Goal: Use online tool/utility: Utilize a website feature to perform a specific function

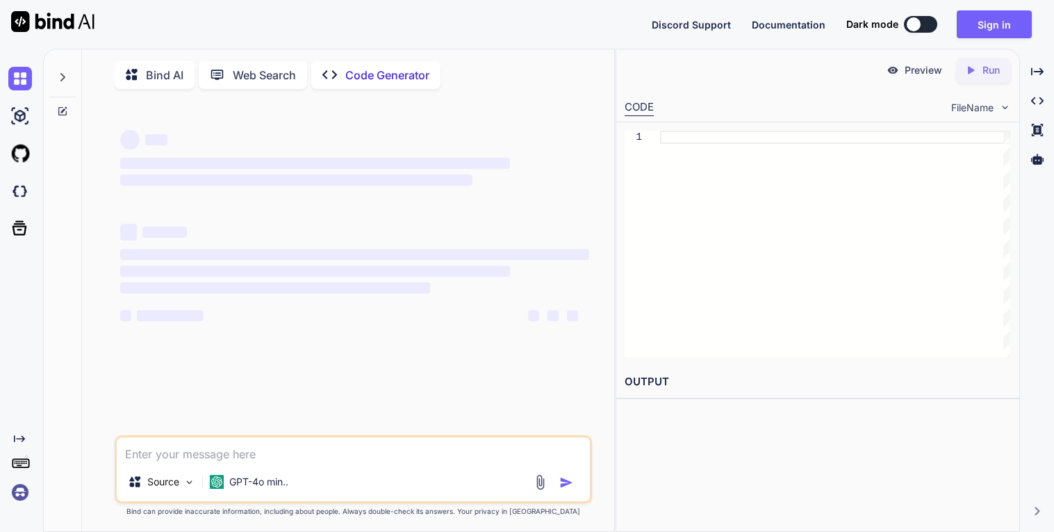
type textarea "x"
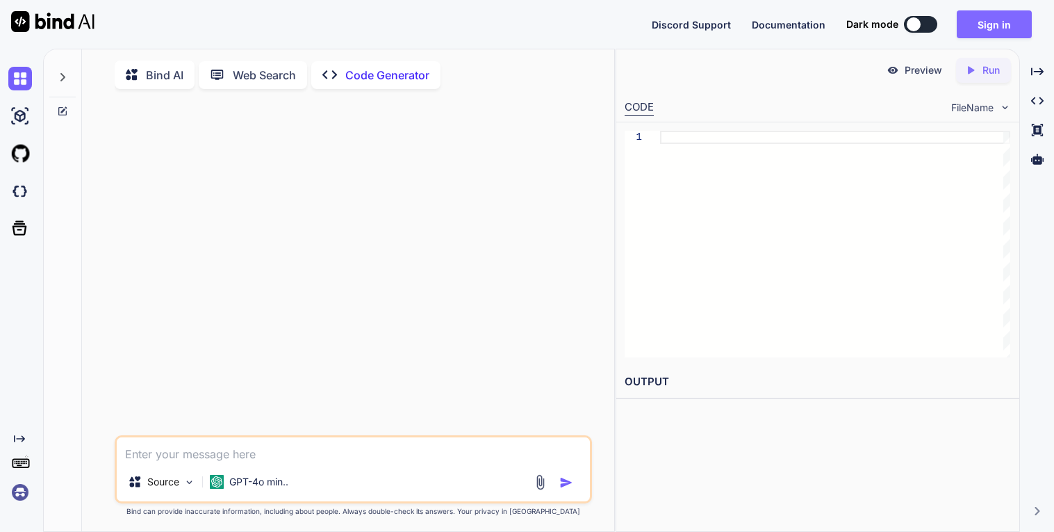
click at [976, 26] on button "Sign in" at bounding box center [994, 24] width 75 height 28
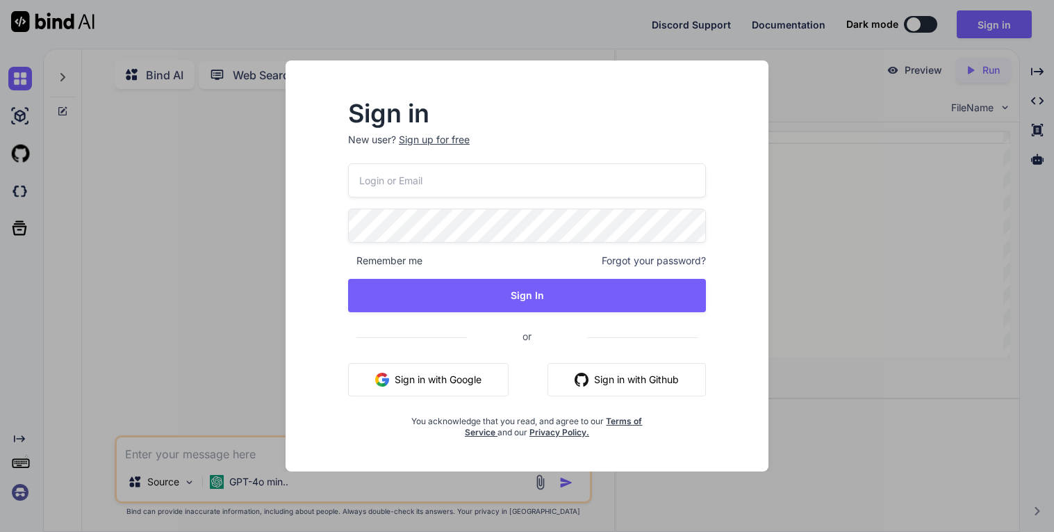
type input "[EMAIL_ADDRESS][DOMAIN_NAME]"
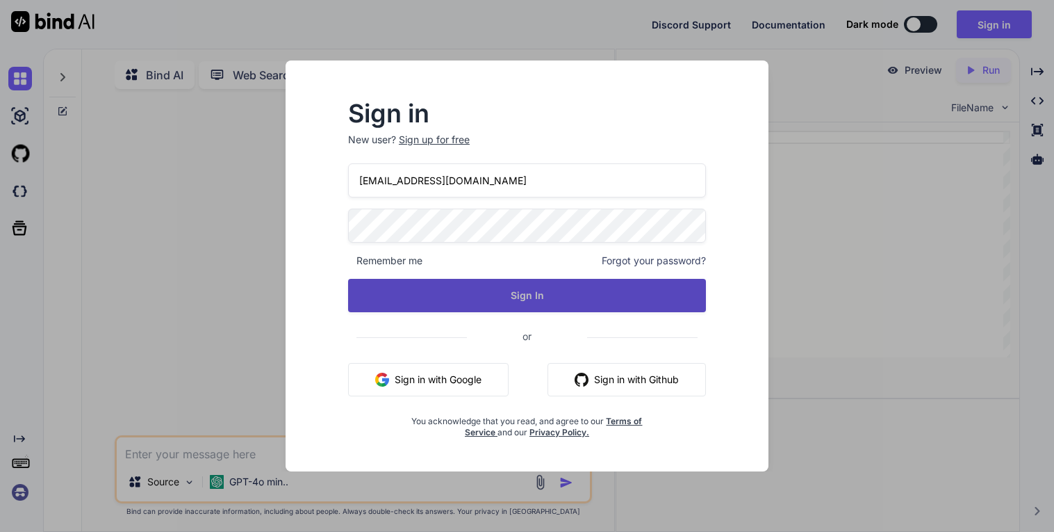
click at [488, 310] on button "Sign In" at bounding box center [527, 295] width 358 height 33
click at [511, 296] on button "Sign In" at bounding box center [527, 295] width 358 height 33
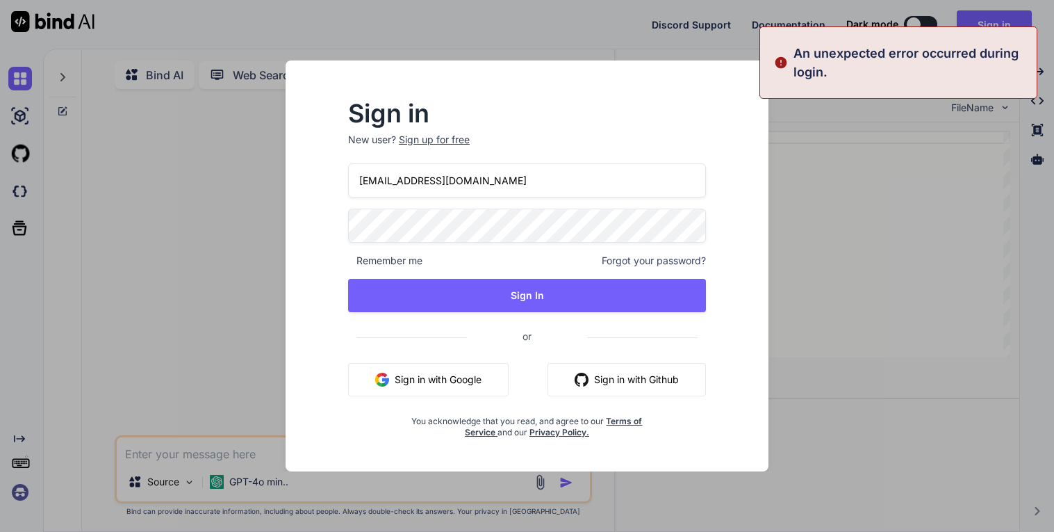
click at [563, 178] on input "[EMAIL_ADDRESS][DOMAIN_NAME]" at bounding box center [527, 180] width 358 height 34
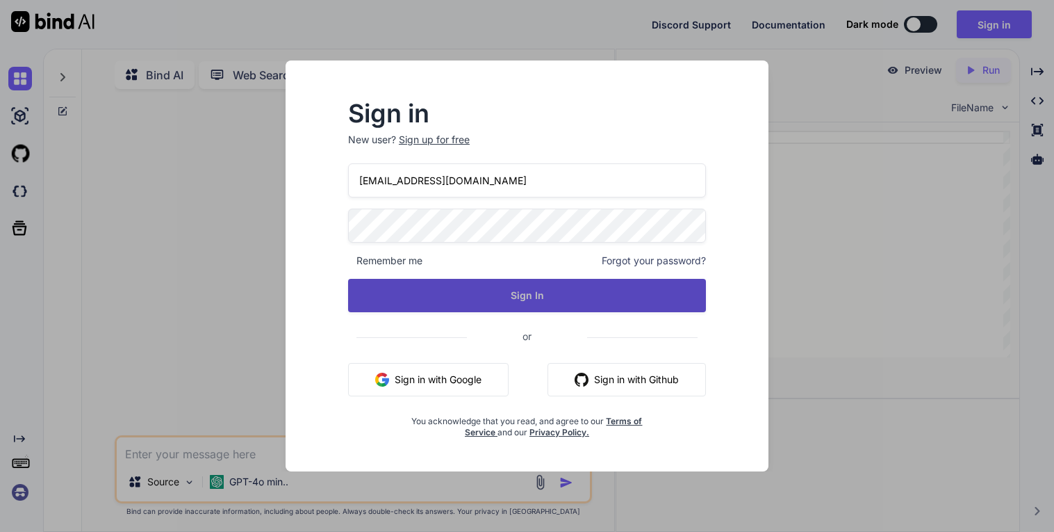
click at [500, 291] on button "Sign In" at bounding box center [527, 295] width 358 height 33
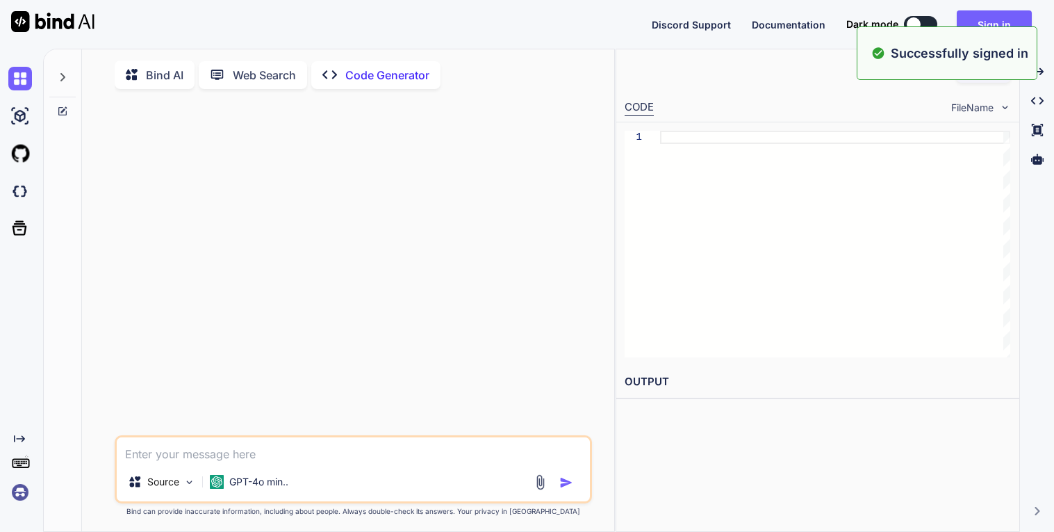
click at [415, 454] on textarea at bounding box center [353, 449] width 473 height 25
type textarea "x"
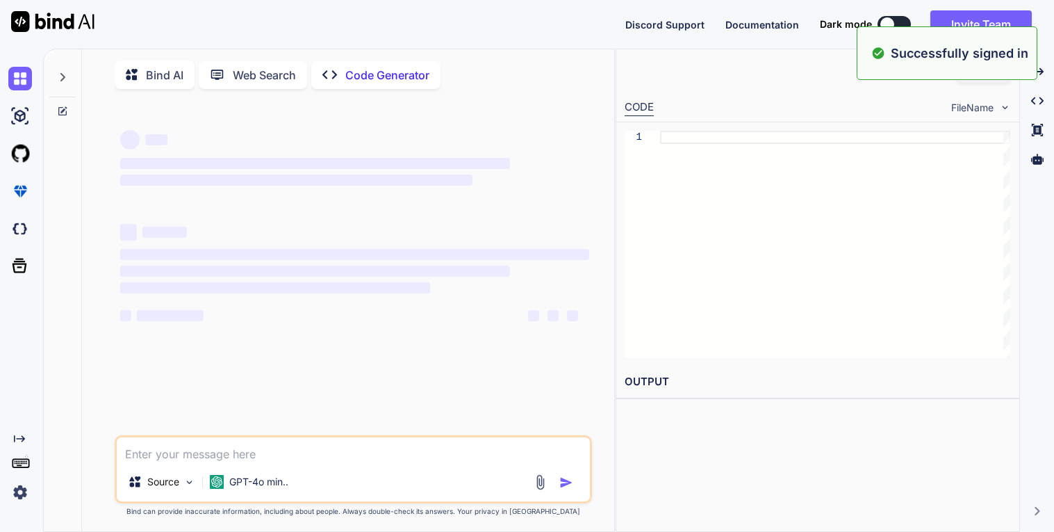
type textarea "i"
type textarea "x"
type textarea "in"
type textarea "x"
type textarea "in"
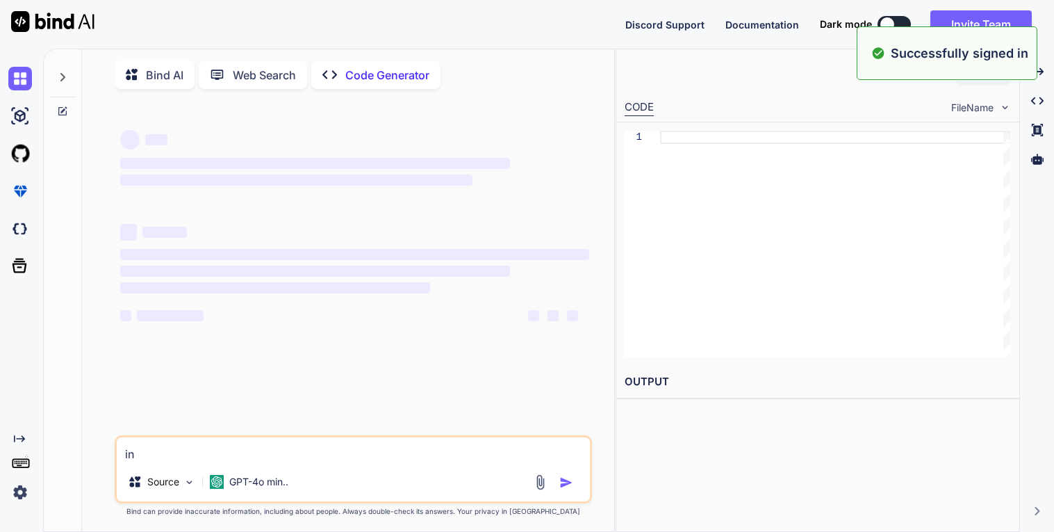
type textarea "x"
type textarea "in t"
type textarea "x"
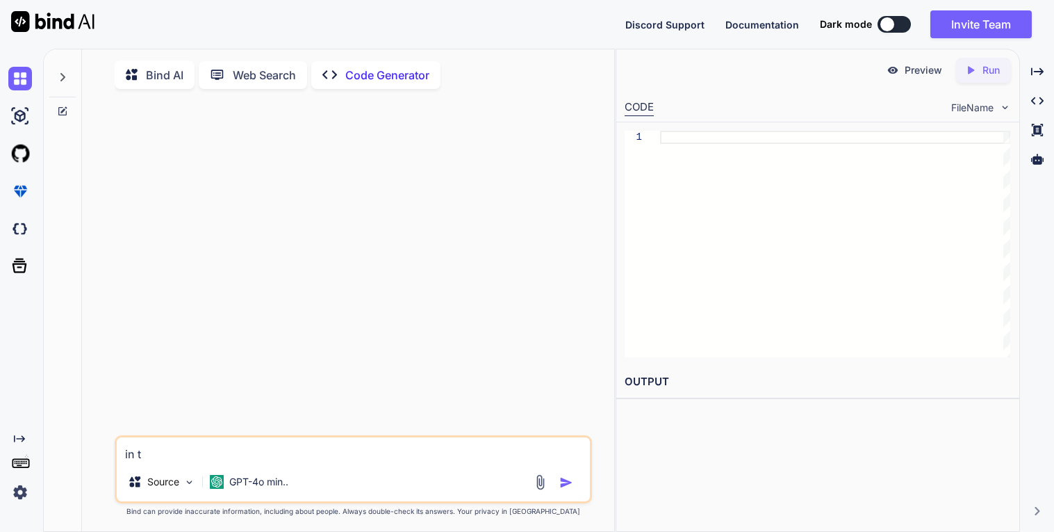
type textarea "in th"
type textarea "x"
type textarea "in the"
type textarea "x"
type textarea "in the"
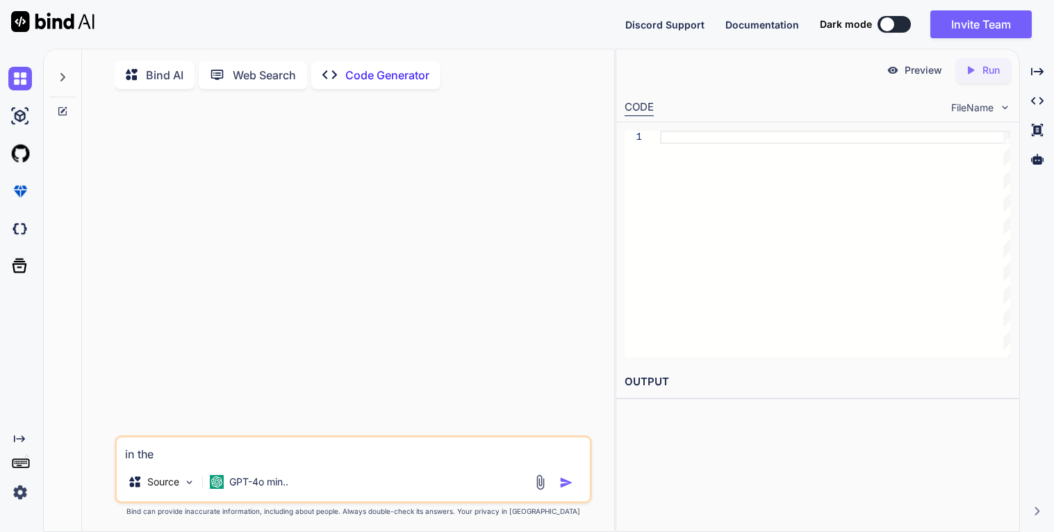
type textarea "x"
type textarea "in the c"
type textarea "x"
type textarea "in the co"
type textarea "x"
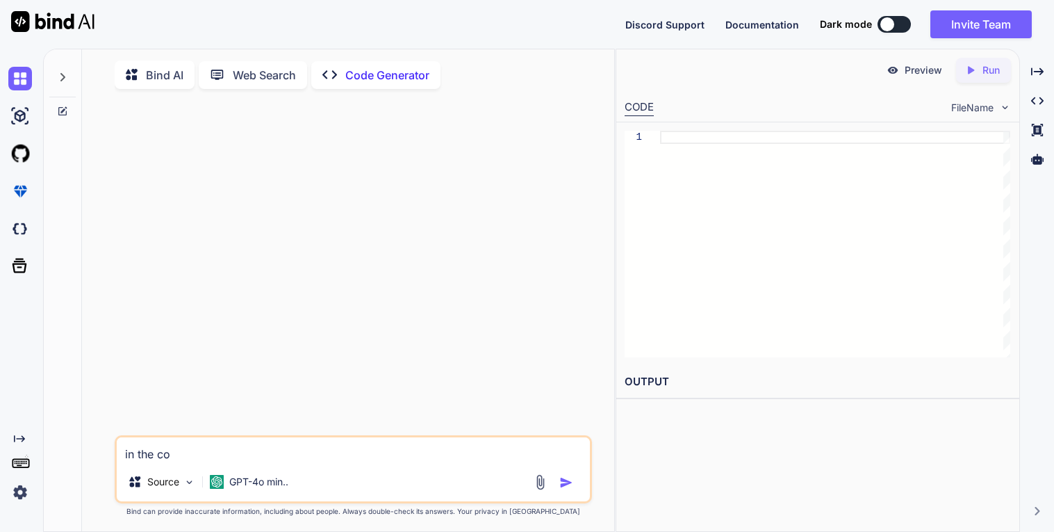
type textarea "in the cod"
type textarea "x"
type textarea "in the code"
type textarea "x"
type textarea "in the code"
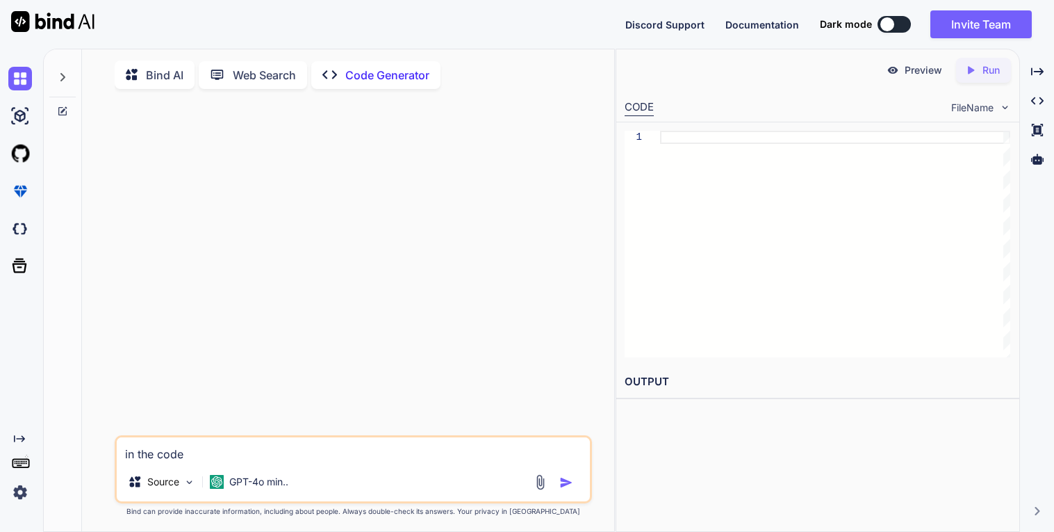
type textarea "x"
type textarea "in the code ""
type textarea "x"
paste textarea "<!DOCTYPE html><html lang=3D"en" itemscope=3D"" itemtype=3D"http://schema.o= rg…"
type textarea "in the code "<!DOCTYPE html><html lang=3D"en" itemscope=3D"" itemtype=3D"http:/…"
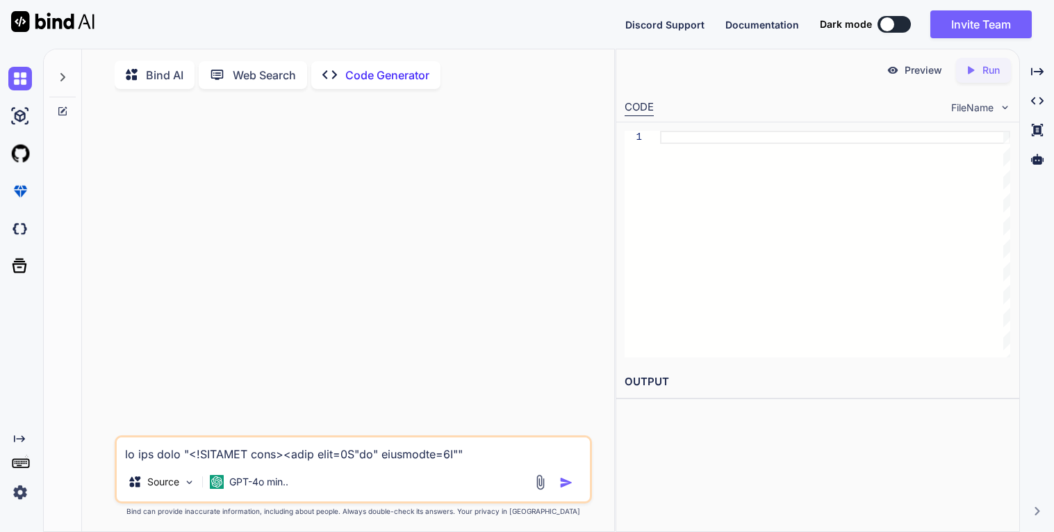
type textarea "x"
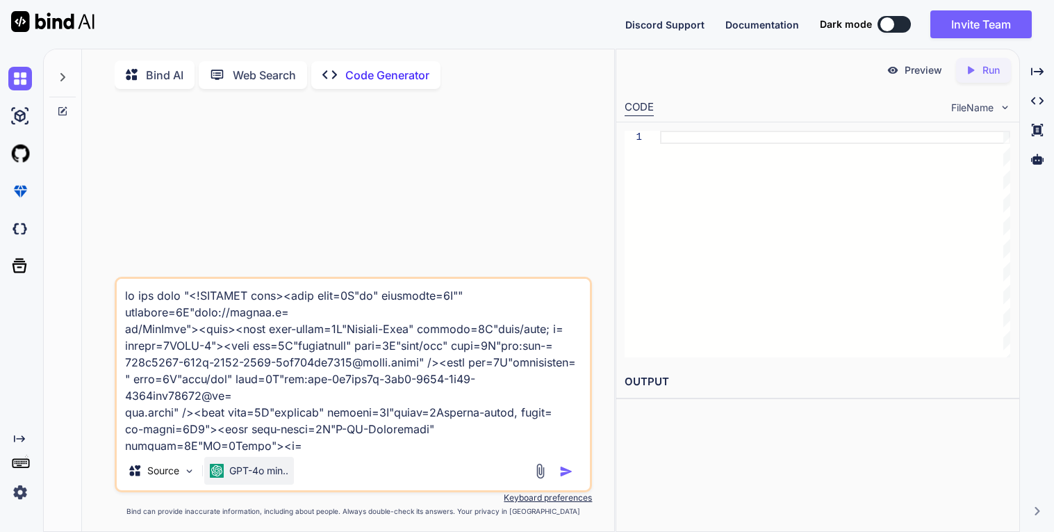
scroll to position [84005, 0]
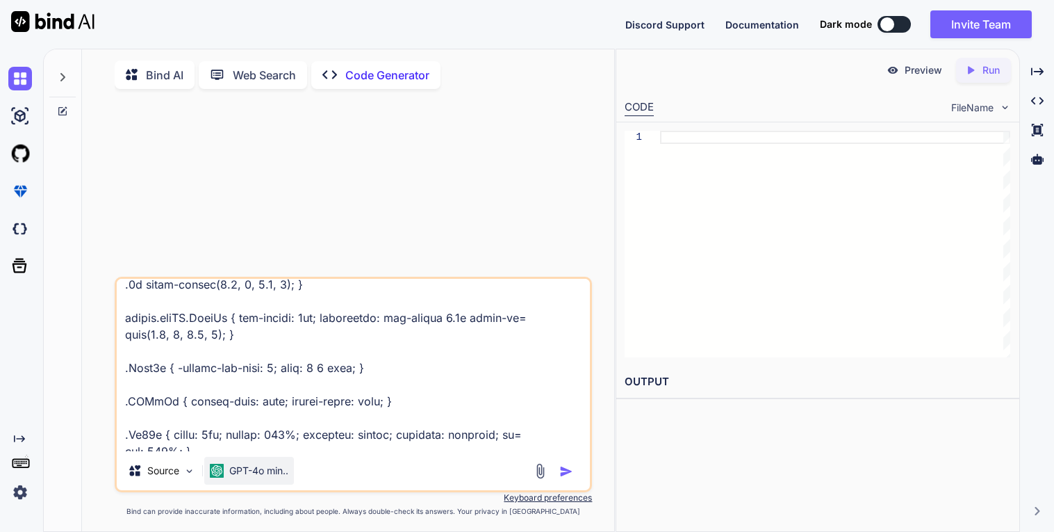
type textarea "in the code "<!DOCTYPE html><html lang=3D"en" itemscope=3D"" itemtype=3D"http:/…"
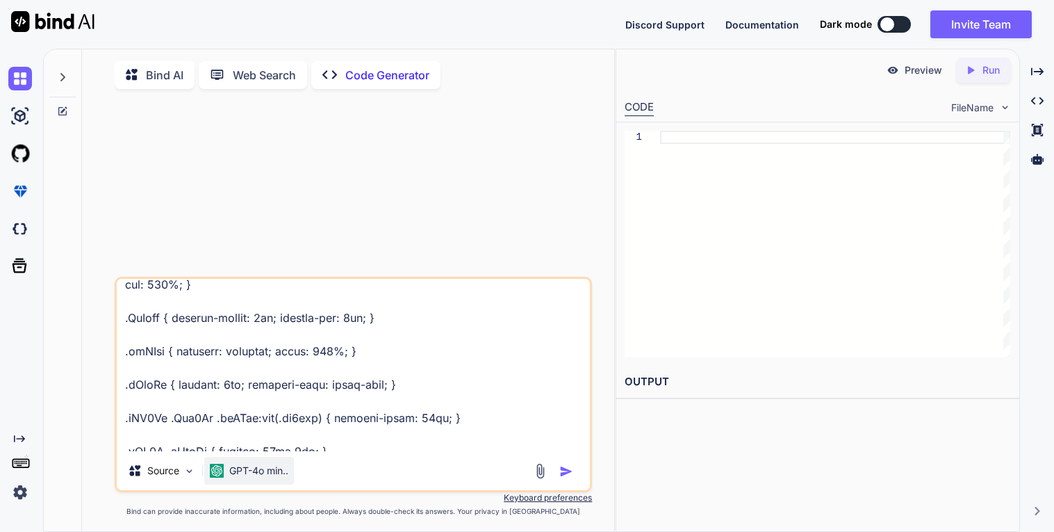
type textarea "x"
type textarea "in the code "<!DOCTYPE html><html lang=3D"en" itemscope=3D"" itemtype=3D"http:/…"
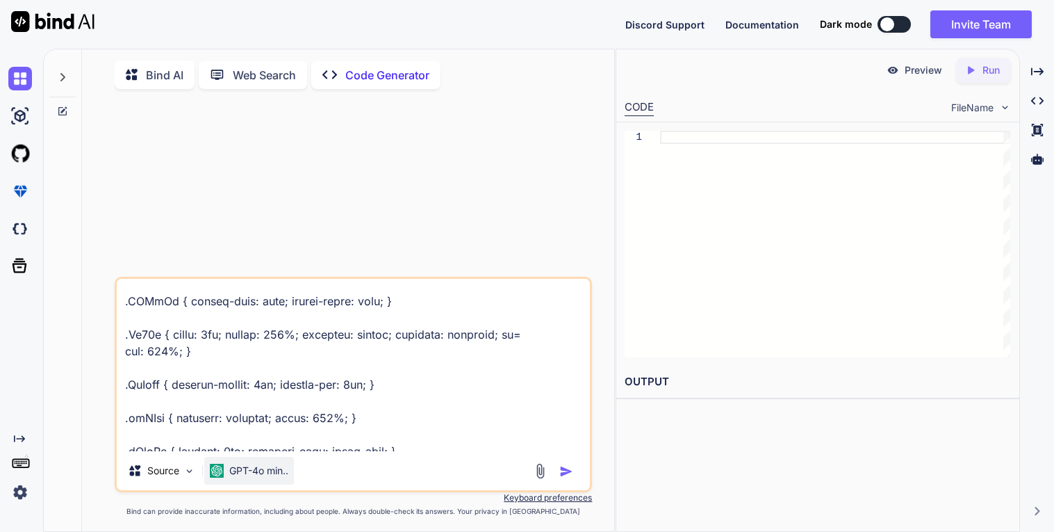
type textarea "x"
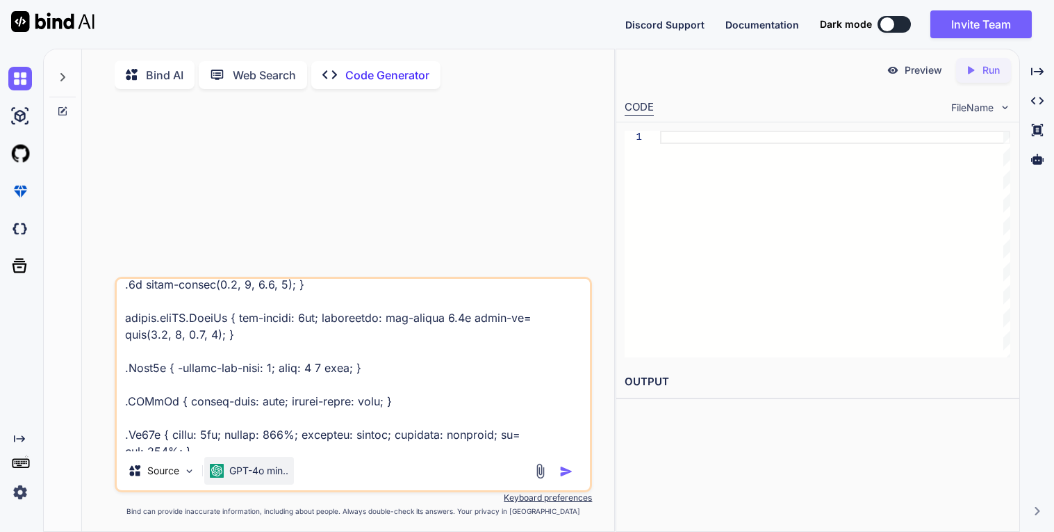
type textarea "in the code "<!DOCTYPE html><html lang=3D"en" itemscope=3D"" itemtype=3D"http:/…"
type textarea "x"
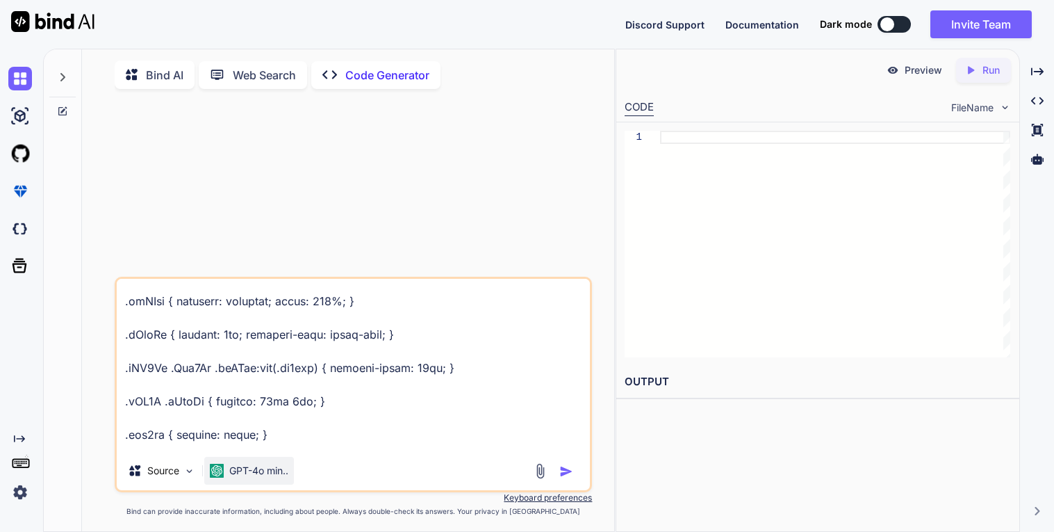
type textarea "in the code "<!DOCTYPE html><html lang=3D"en" itemscope=3D"" itemtype=3D"http:/…"
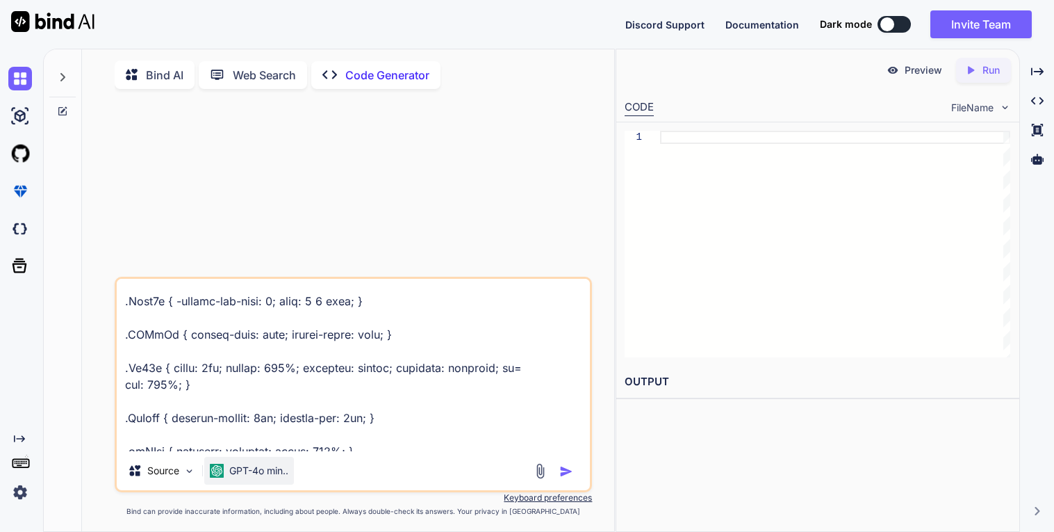
type textarea "x"
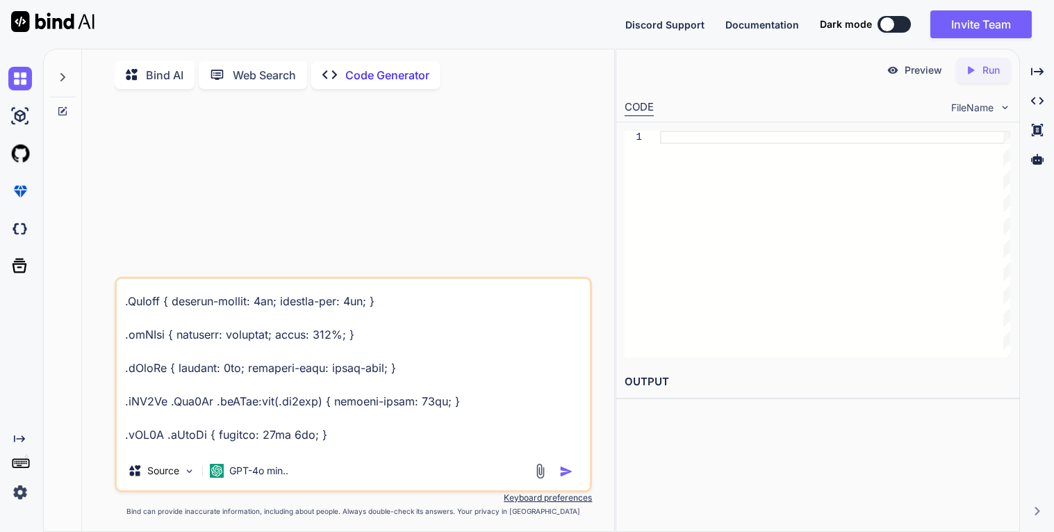
type textarea "in the code "<!DOCTYPE html><html lang=3D"en" itemscope=3D"" itemtype=3D"http:/…"
click at [190, 448] on textarea at bounding box center [353, 365] width 473 height 172
type textarea "x"
click at [237, 447] on textarea at bounding box center [353, 365] width 473 height 172
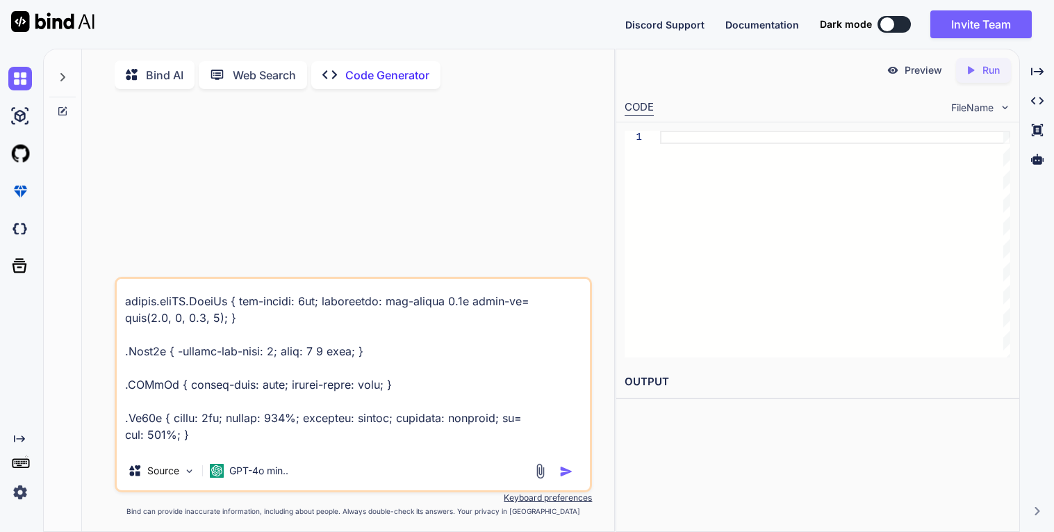
type textarea "in the code "<!DOCTYPE html><html lang=3D"en" itemscope=3D"" itemtype=3D"http:/…"
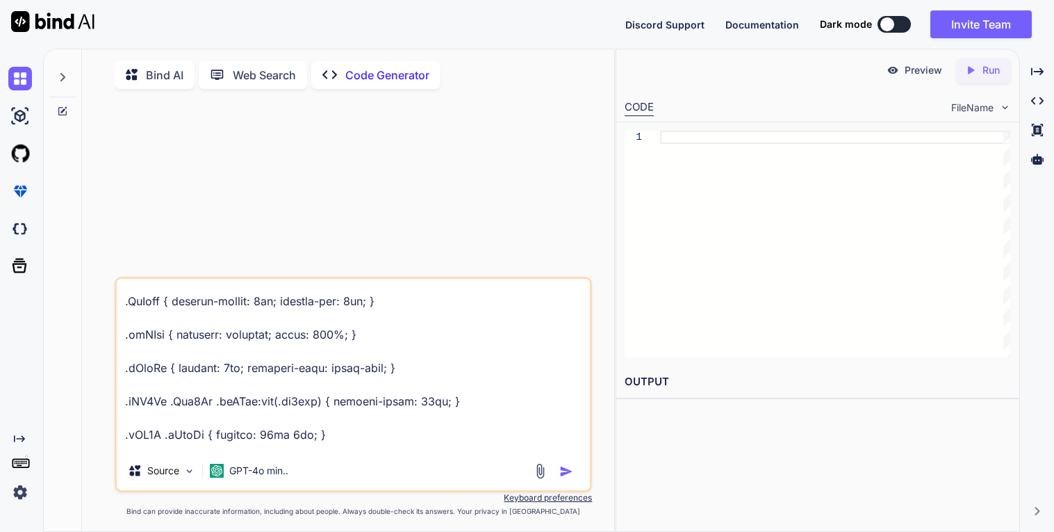
click at [361, 451] on textarea at bounding box center [353, 365] width 473 height 172
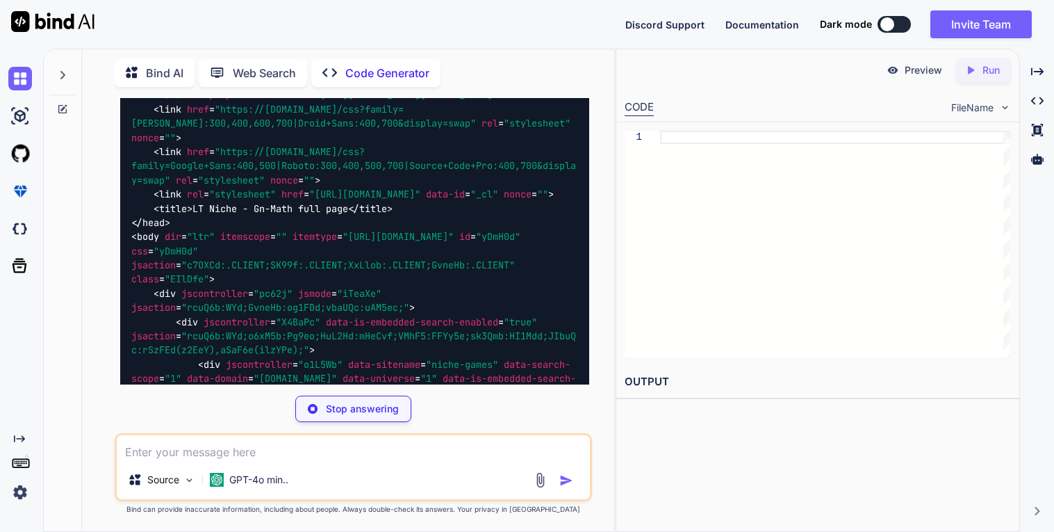
scroll to position [44105, 0]
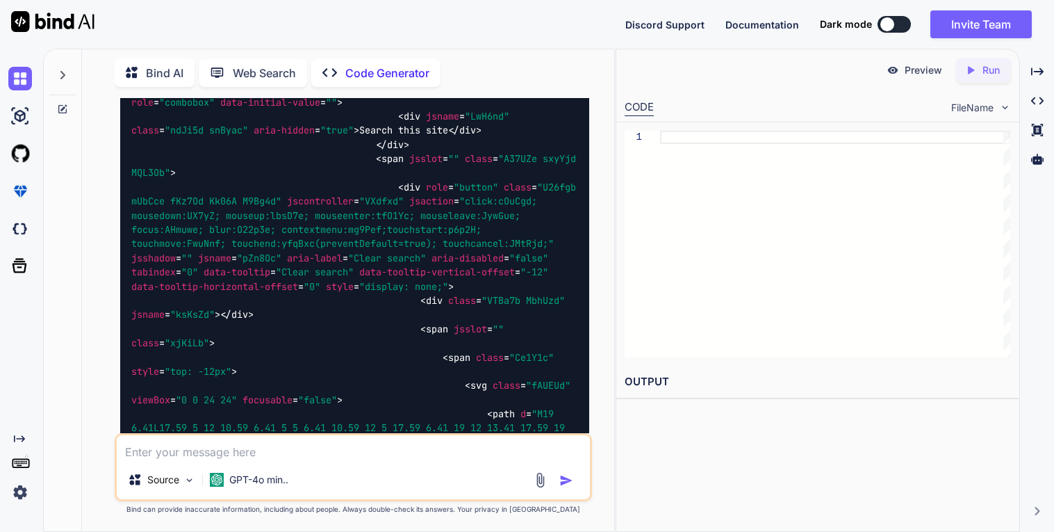
scroll to position [47254, 0]
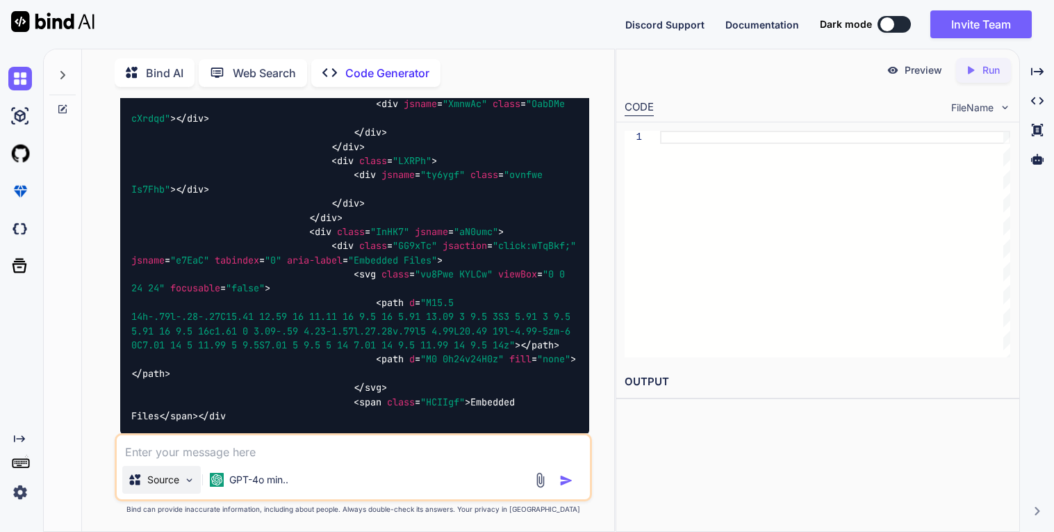
click at [143, 486] on div "Source" at bounding box center [153, 479] width 51 height 14
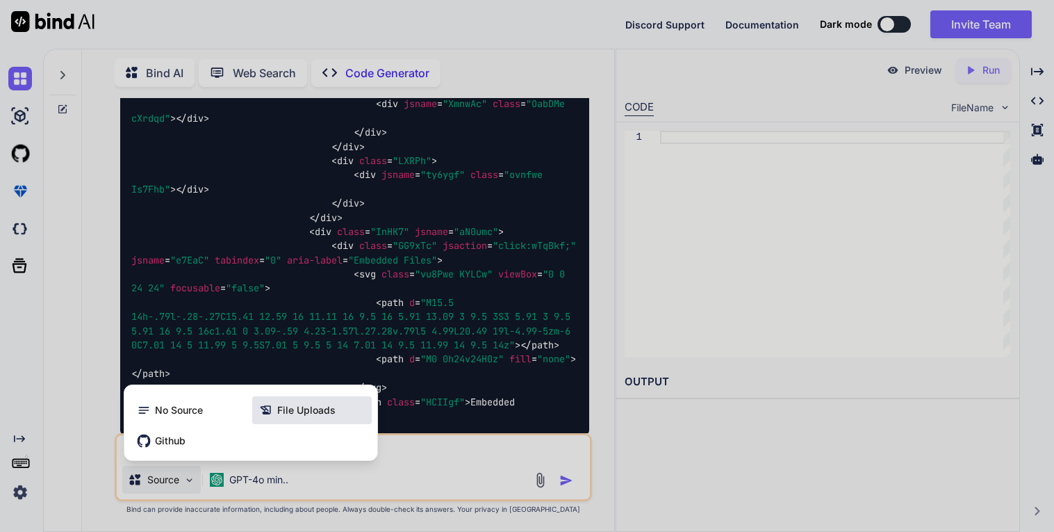
click at [286, 409] on span "File Uploads" at bounding box center [306, 410] width 58 height 14
type textarea "x"
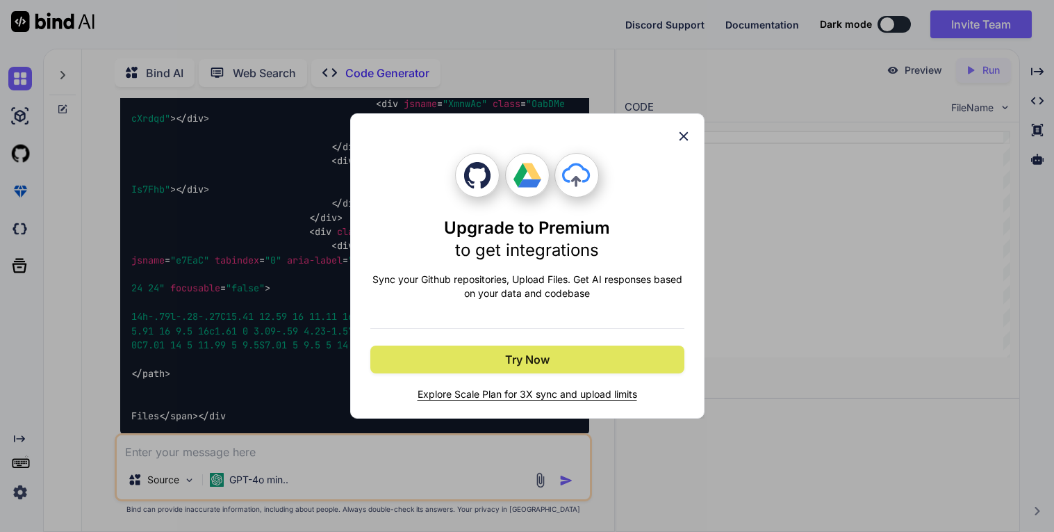
click at [549, 355] on span "Try Now" at bounding box center [527, 359] width 44 height 17
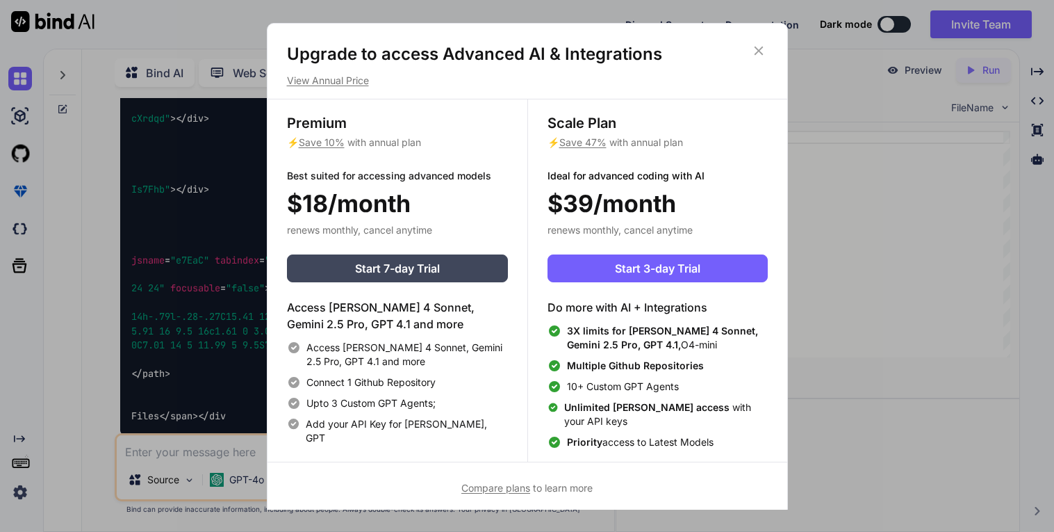
click at [752, 48] on icon at bounding box center [758, 50] width 15 height 15
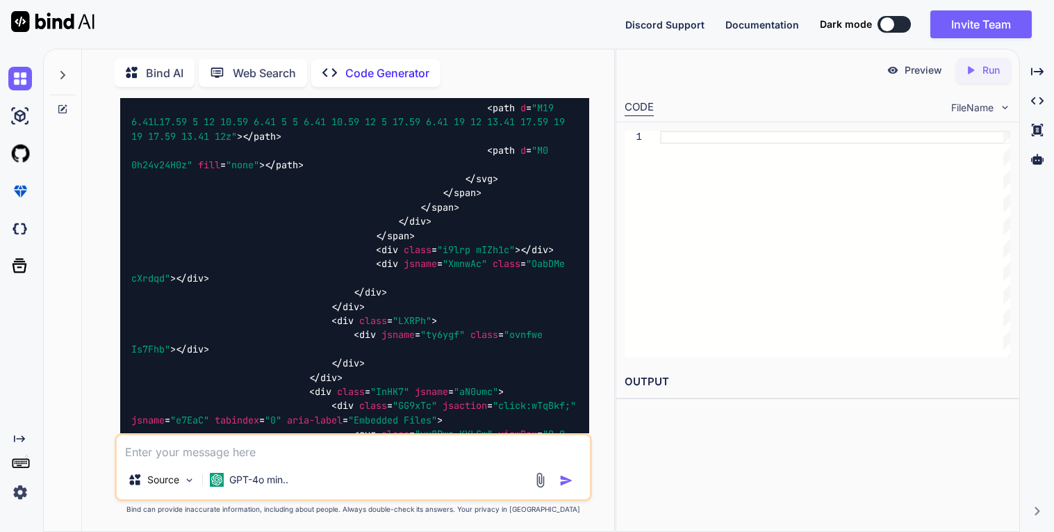
scroll to position [47093, 0]
